Goal: Task Accomplishment & Management: Use online tool/utility

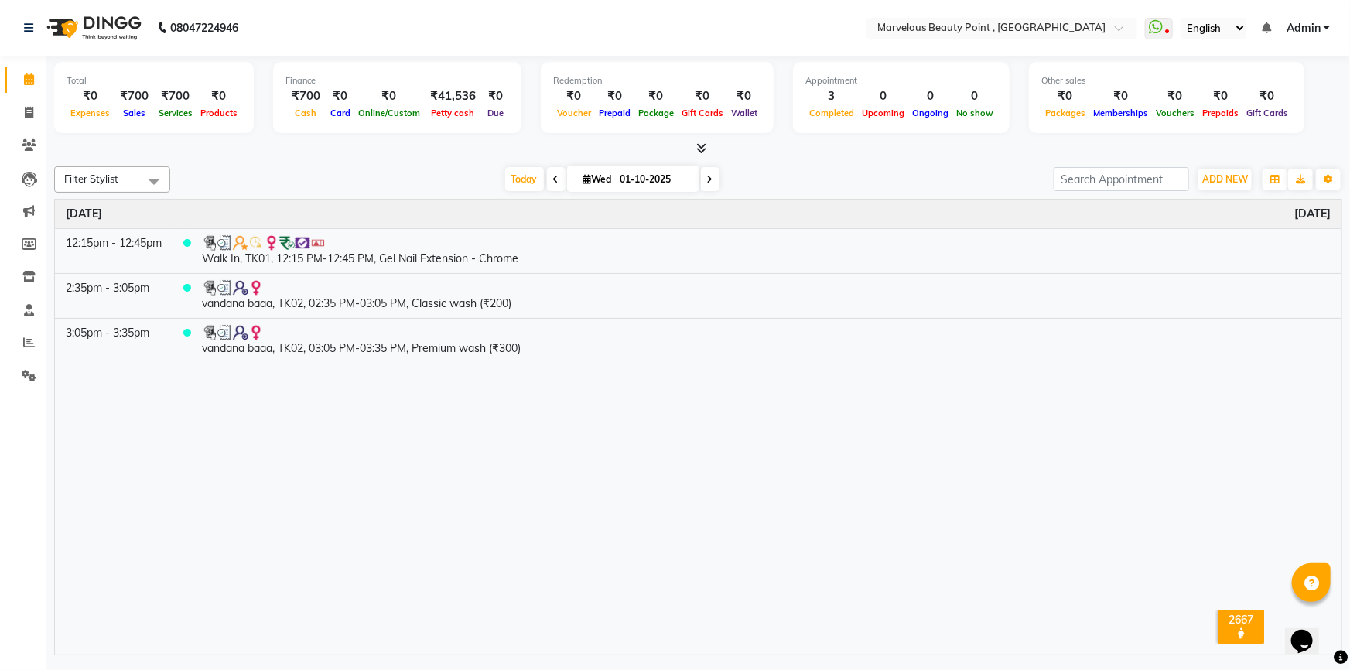
click at [1291, 568] on div "Time Event [DATE] 12:15pm - 12:45pm Walk In, TK01, 12:15 PM-12:45 PM, Gel Nail …" at bounding box center [698, 427] width 1287 height 455
click at [30, 114] on icon at bounding box center [29, 113] width 9 height 12
select select "6391"
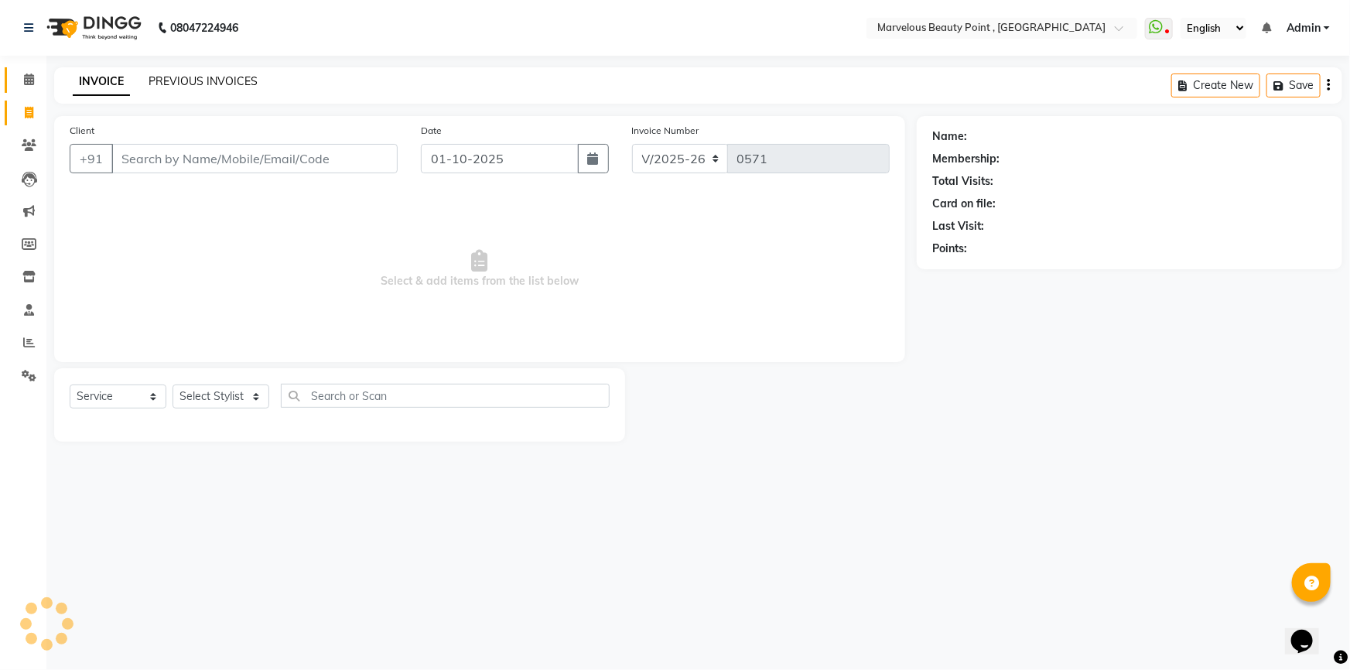
select select "V"
select select "48482"
click at [176, 75] on link "PREVIOUS INVOICES" at bounding box center [203, 81] width 109 height 14
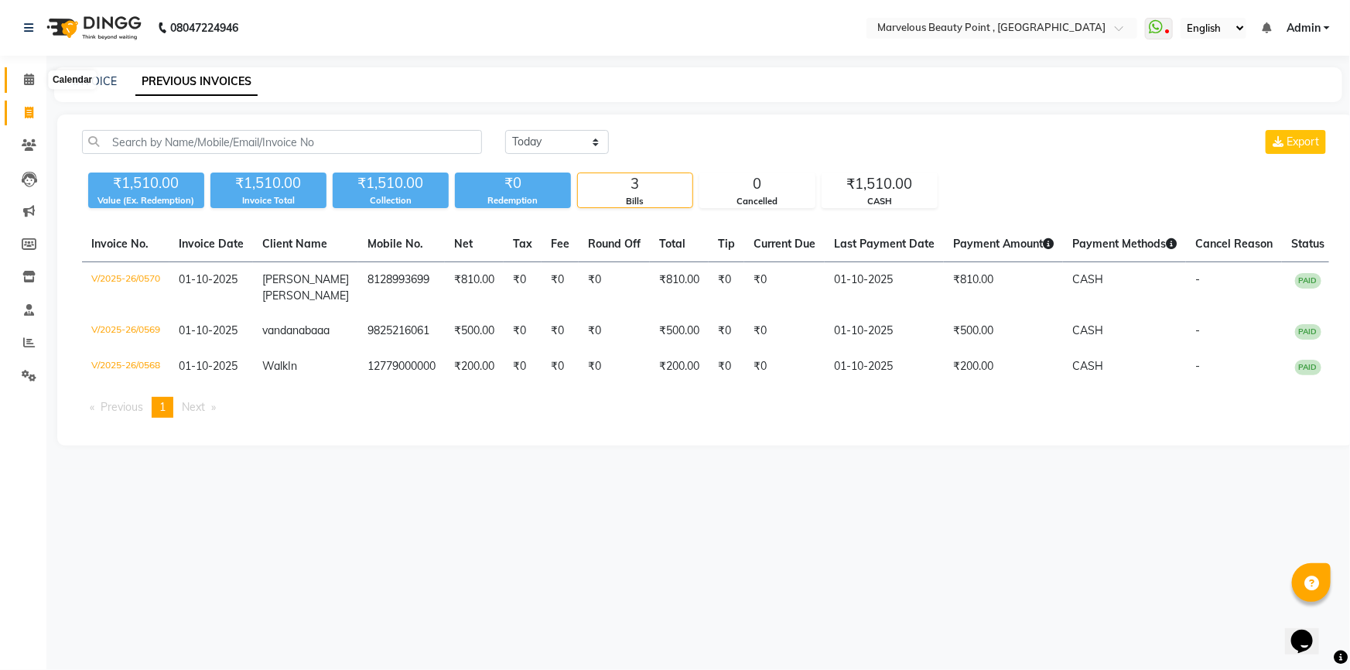
click at [22, 77] on span at bounding box center [28, 80] width 27 height 18
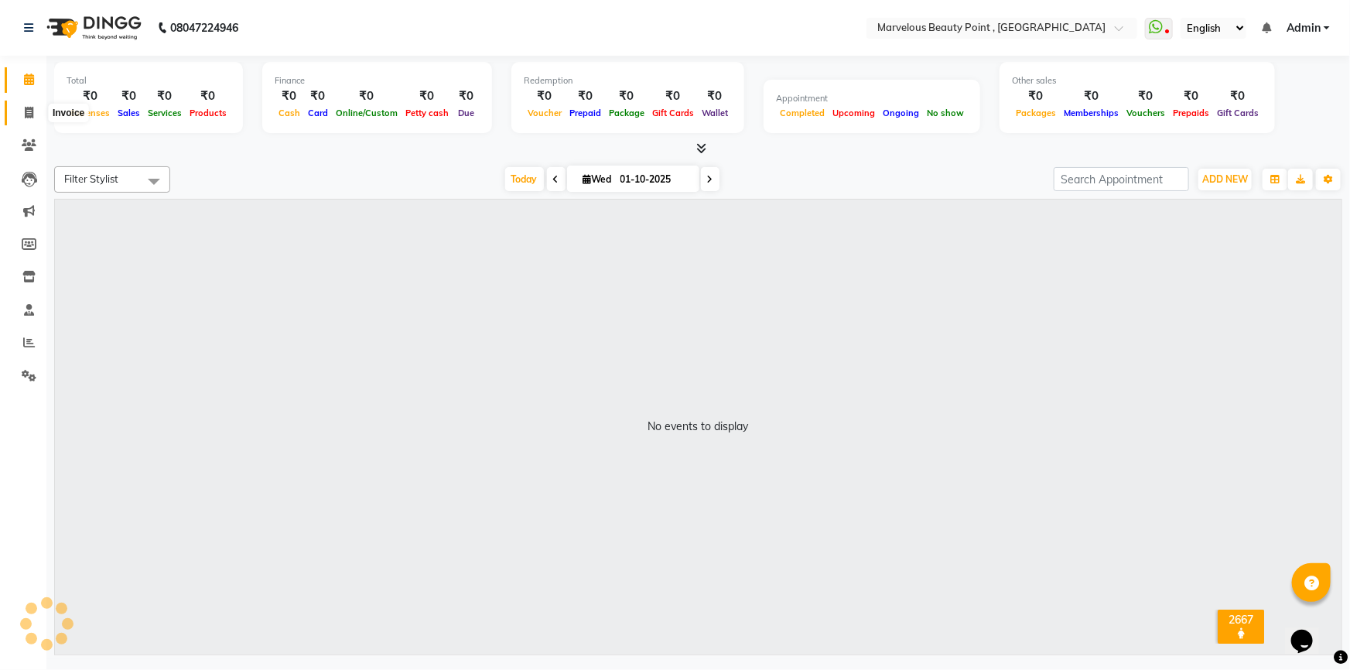
click at [24, 109] on span at bounding box center [28, 113] width 27 height 18
select select "6391"
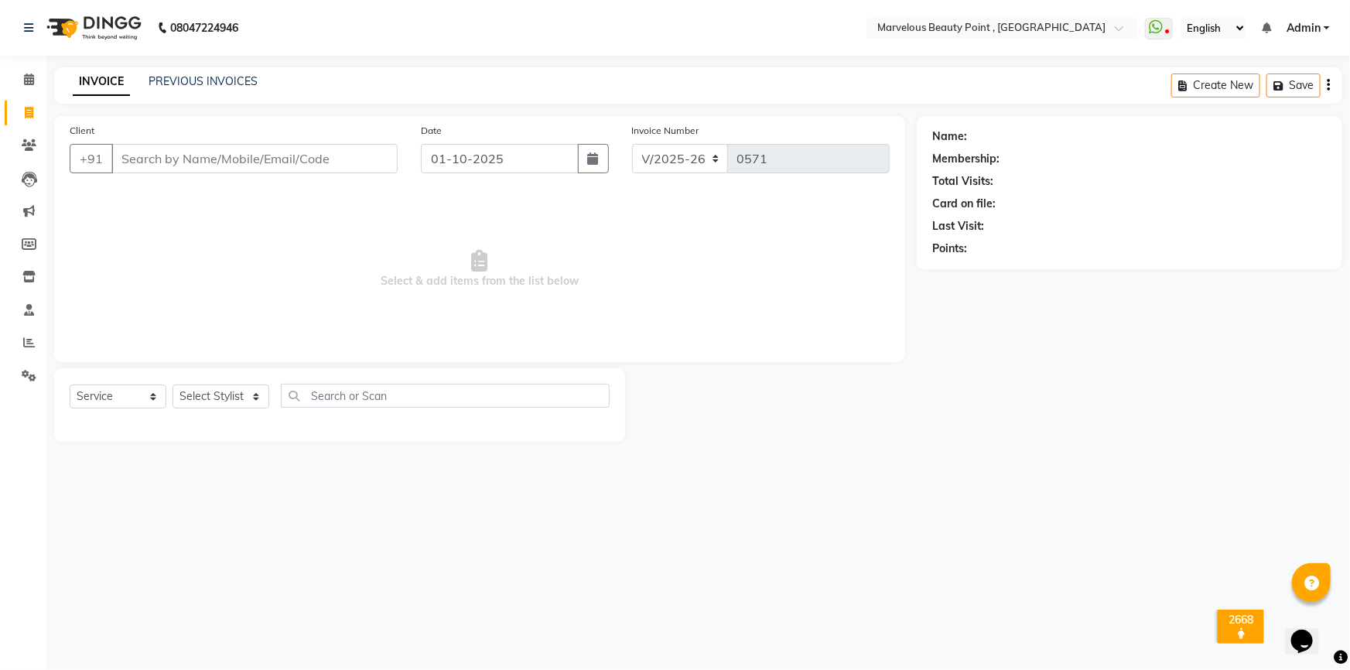
select select "V"
select select "48482"
click at [26, 76] on icon at bounding box center [29, 80] width 10 height 12
